Goal: Communication & Community: Answer question/provide support

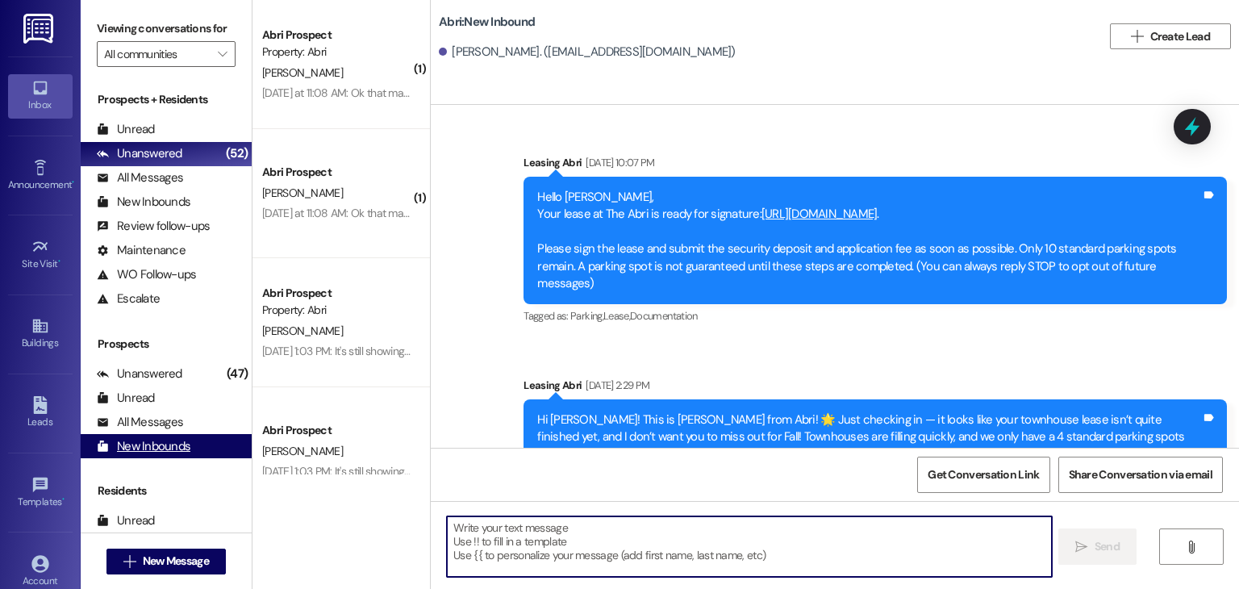
scroll to position [1985, 0]
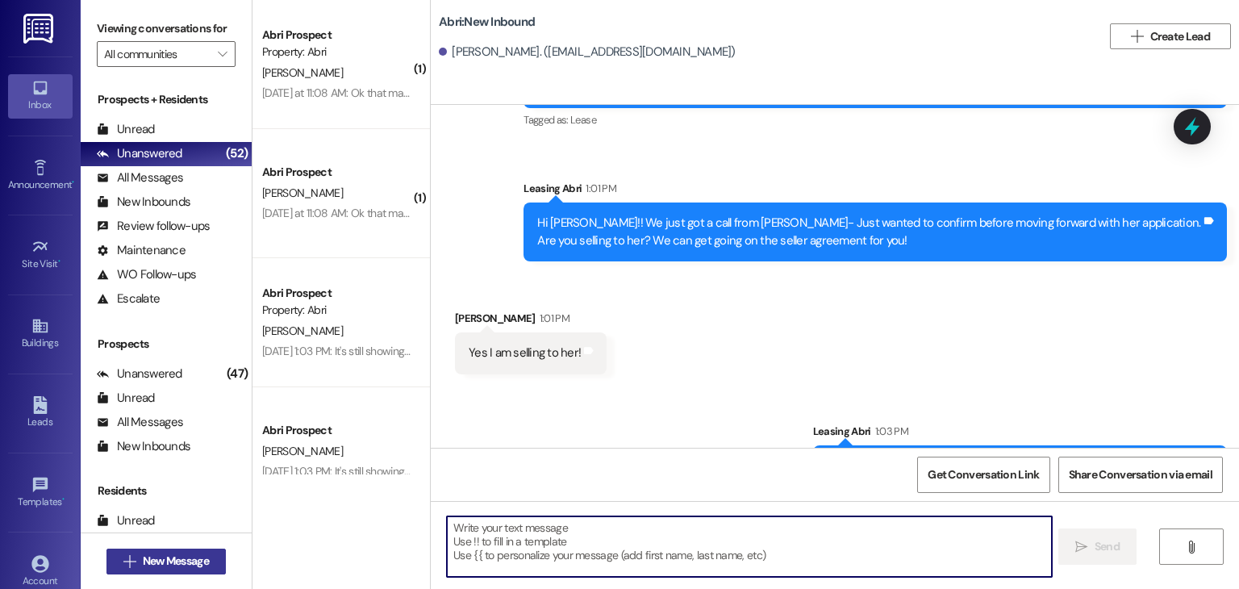
click at [191, 558] on span "New Message" at bounding box center [176, 561] width 66 height 17
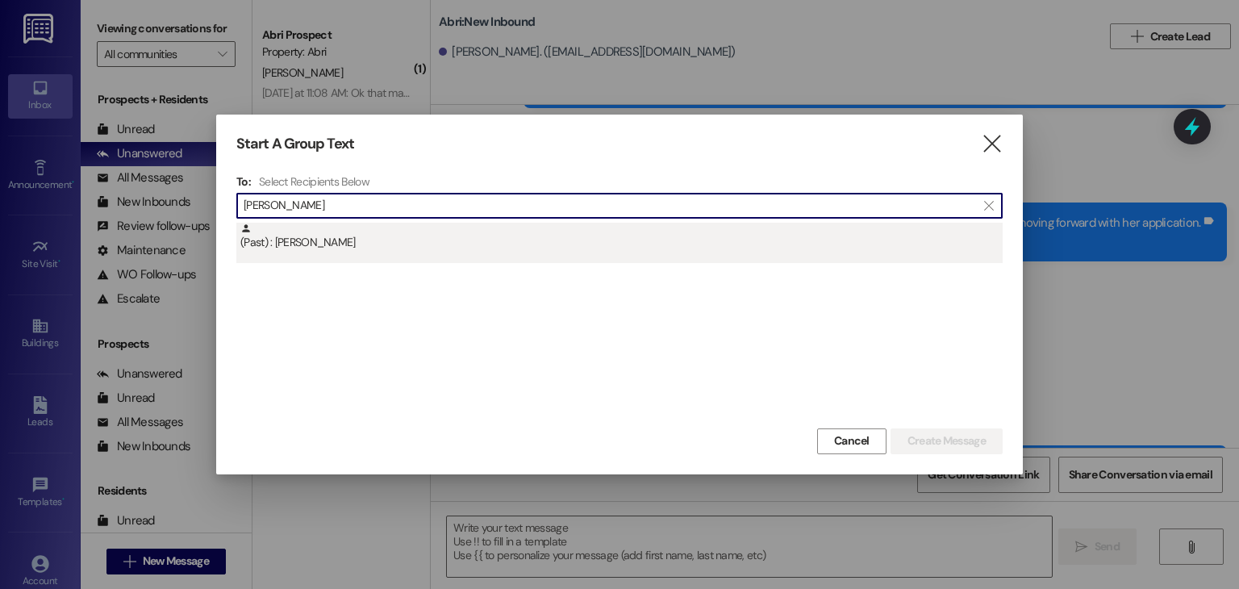
type input "[PERSON_NAME]"
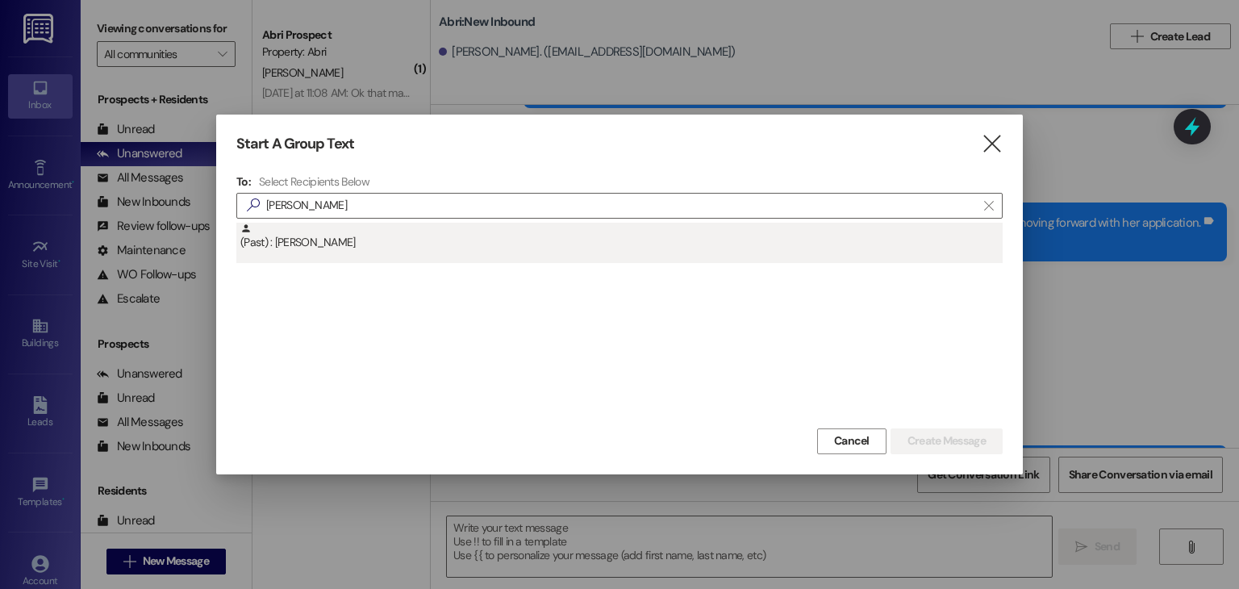
click at [359, 254] on div "(Past) : [PERSON_NAME]" at bounding box center [619, 243] width 767 height 40
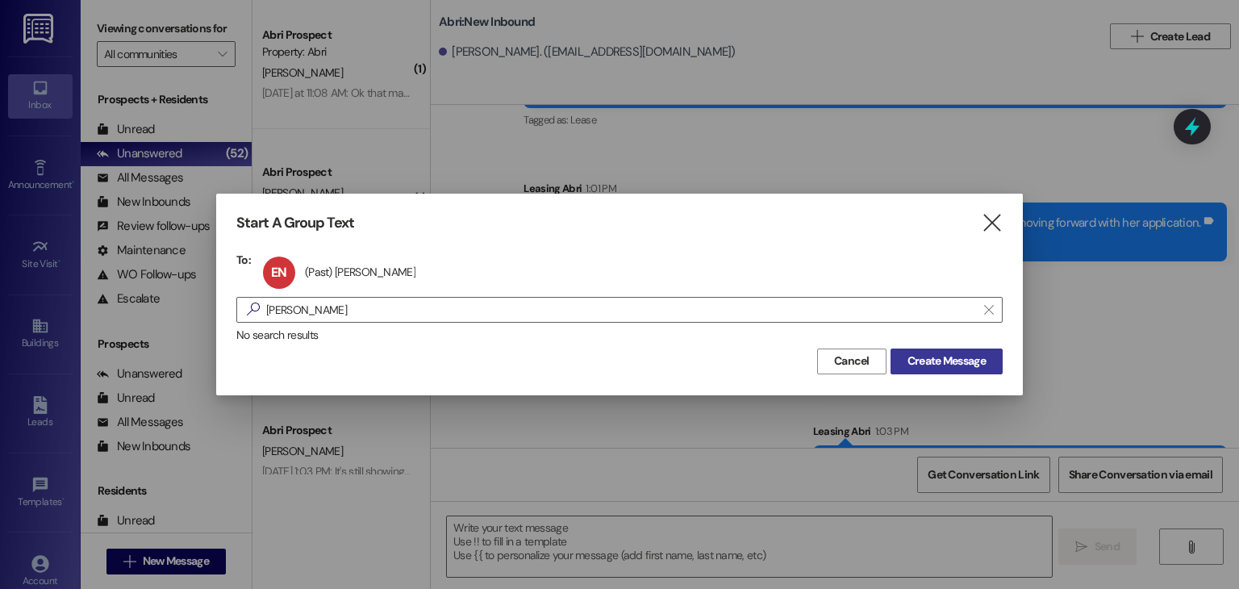
click at [932, 355] on span "Create Message" at bounding box center [947, 361] width 78 height 17
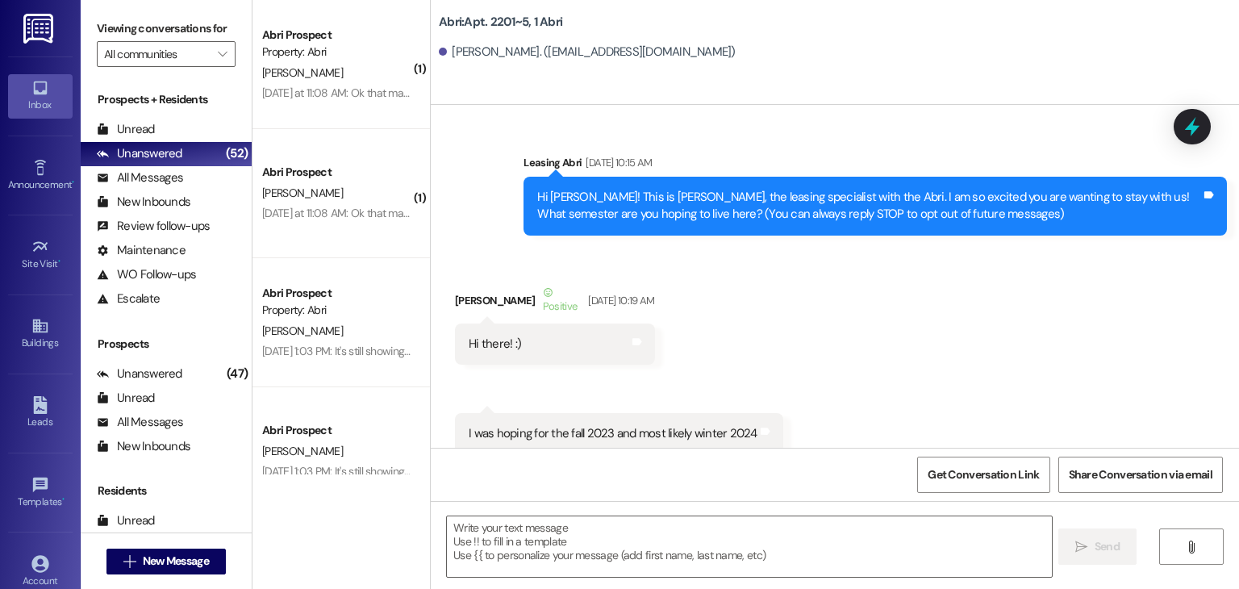
scroll to position [32703, 0]
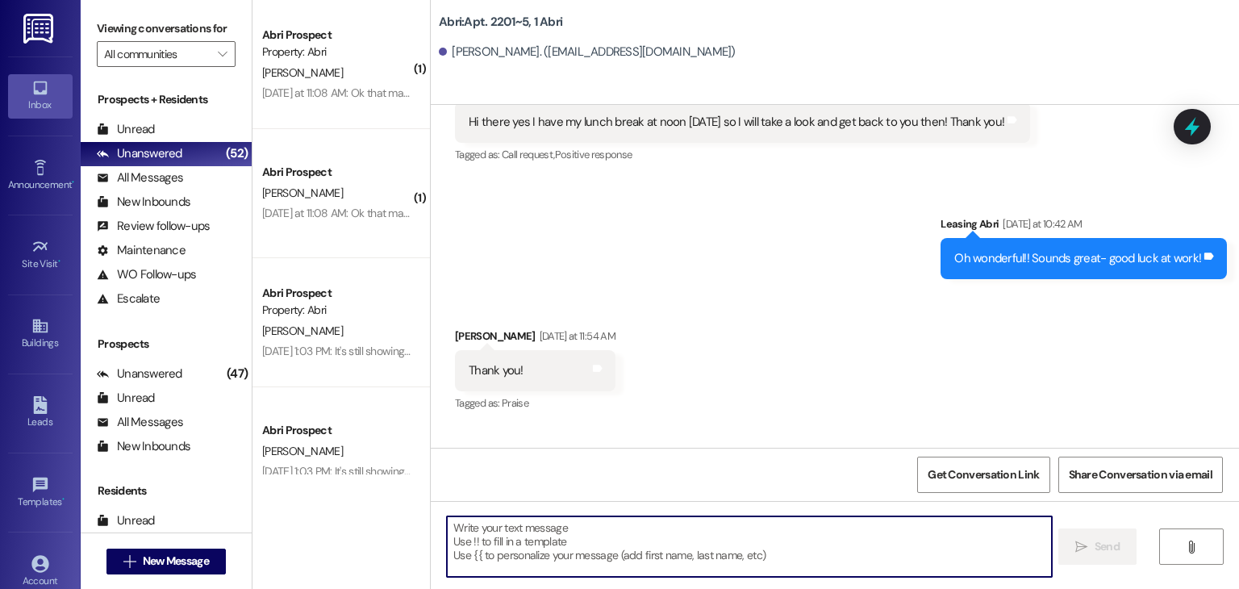
click at [646, 530] on textarea at bounding box center [749, 546] width 604 height 61
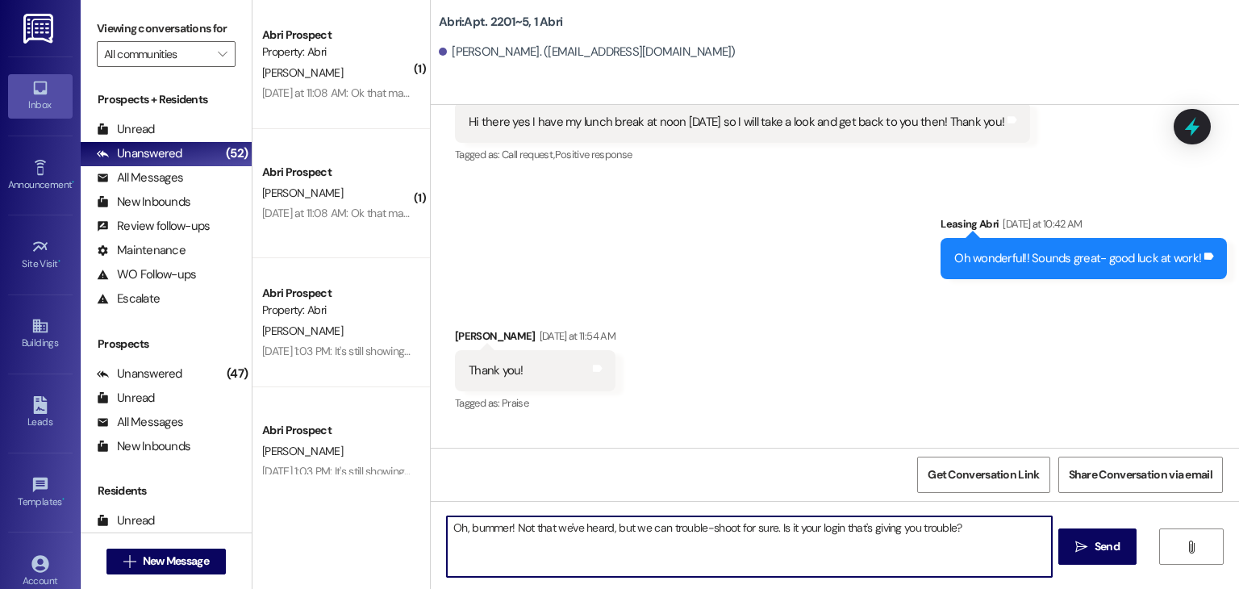
click at [972, 541] on textarea "Oh, bummer! Not that we've heard, but we can trouble-shoot for sure. Is it your…" at bounding box center [749, 546] width 604 height 61
type textarea "Oh, bummer! Not that we've heard, but we can trouble-shoot for sure. Is it your…"
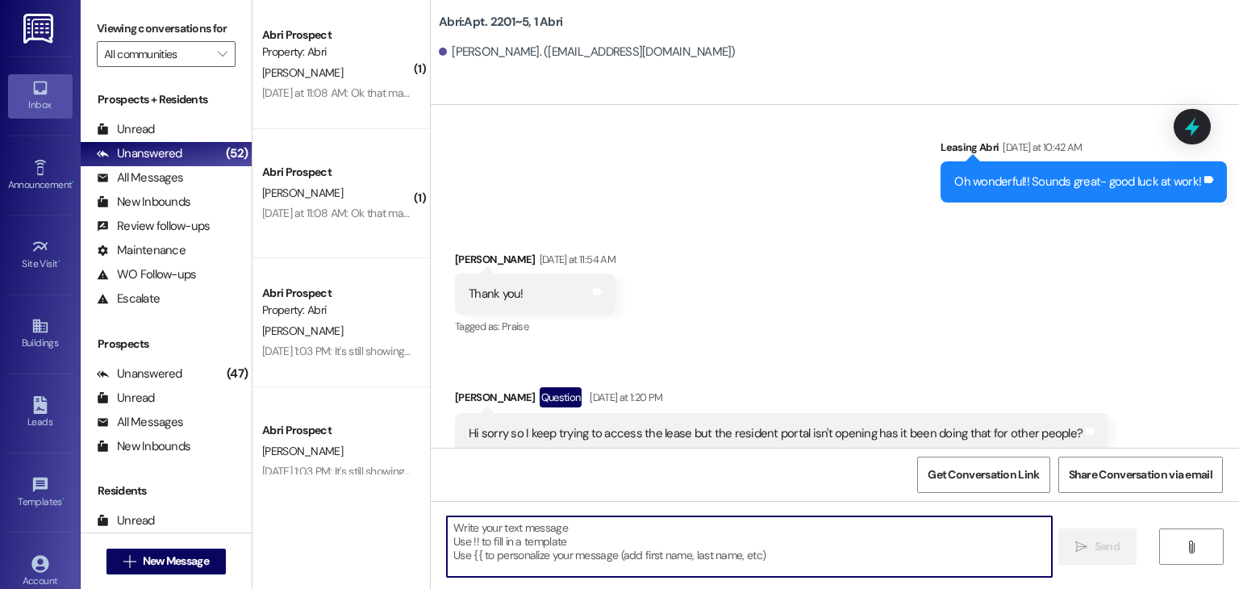
scroll to position [32816, 0]
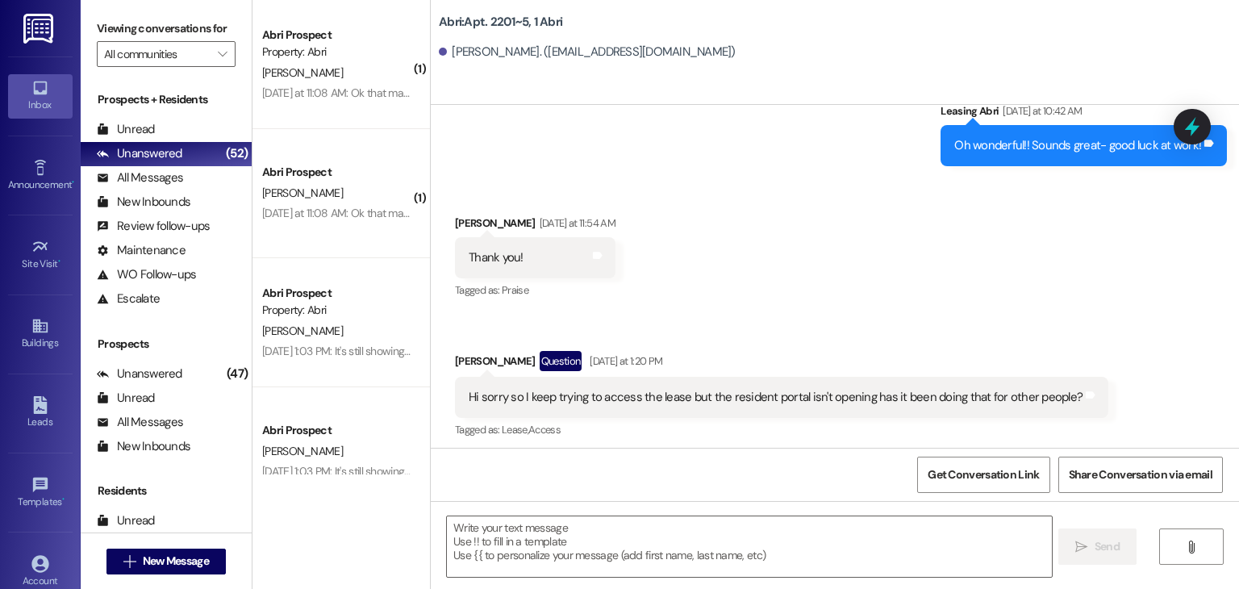
drag, startPoint x: 650, startPoint y: 412, endPoint x: 1200, endPoint y: 433, distance: 550.8
click at [1200, 513] on div "Oh, bummer! Not that we've heard, but we can trouble-shoot for sure. Is it your…" at bounding box center [930, 533] width 593 height 41
copy div "Oh, bummer! Not that we've heard, but we can trouble-shoot for sure. Is it your…"
click at [494, 454] on div "Sent via SMS Leasing Abri 9:20 AM Oh, bummer! Not that we've heard, but we can …" at bounding box center [835, 510] width 809 height 112
